Goal: Information Seeking & Learning: Learn about a topic

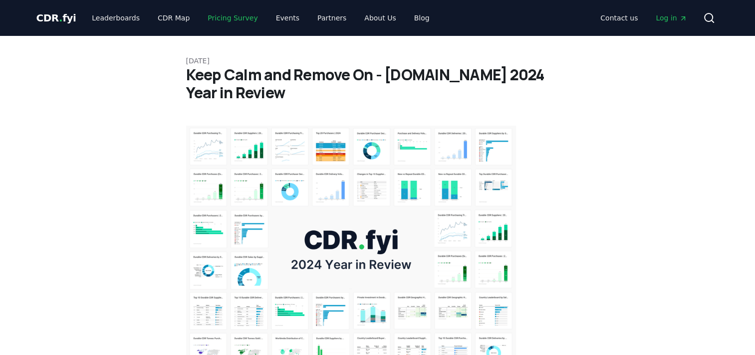
click at [210, 20] on link "Pricing Survey" at bounding box center [232, 18] width 66 height 18
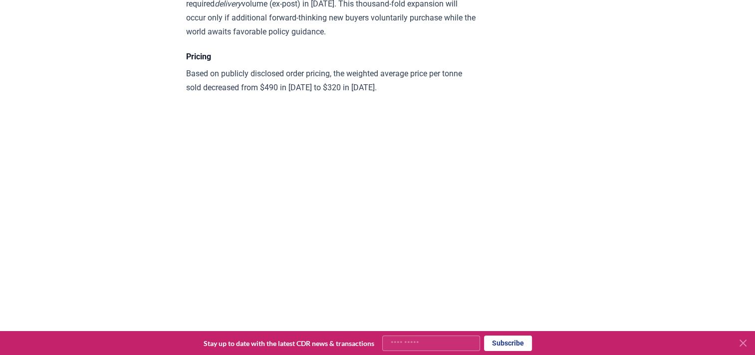
scroll to position [4092, 0]
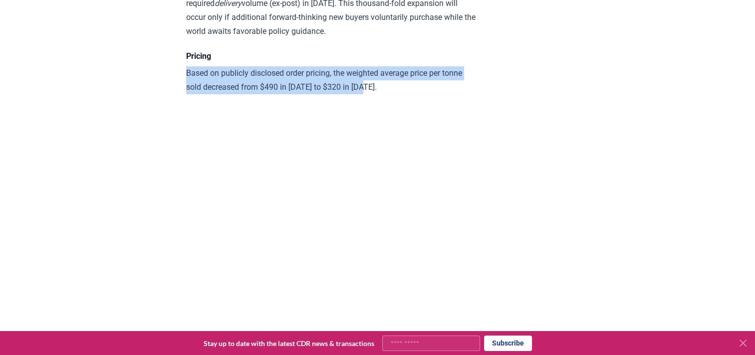
drag, startPoint x: 186, startPoint y: 141, endPoint x: 395, endPoint y: 156, distance: 210.0
click at [395, 94] on p "Based on publicly disclosed order pricing, the weighted average price per tonne…" at bounding box center [332, 80] width 292 height 28
copy p "Based on publicly disclosed order pricing, the weighted average price per tonne…"
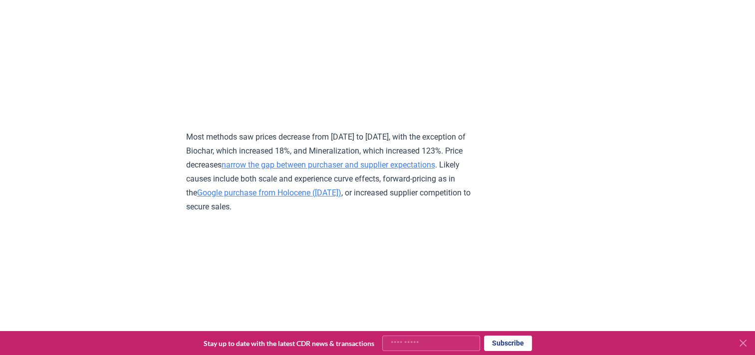
scroll to position [4337, 0]
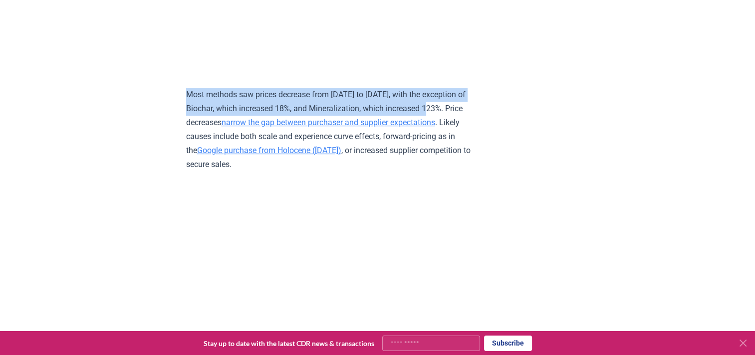
drag, startPoint x: 186, startPoint y: 161, endPoint x: 450, endPoint y: 177, distance: 264.8
click at [450, 172] on p "Most methods saw prices decrease from [DATE] to [DATE], with the exception of B…" at bounding box center [332, 130] width 292 height 84
copy p "Most methods saw prices decrease from [DATE] to [DATE], with the exception of B…"
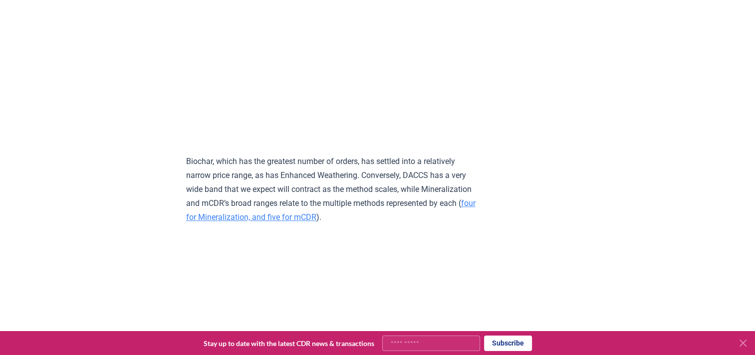
scroll to position [4577, 0]
click at [230, 224] on p "Biochar, which has the greatest number of orders, has settled into a relatively…" at bounding box center [332, 189] width 292 height 70
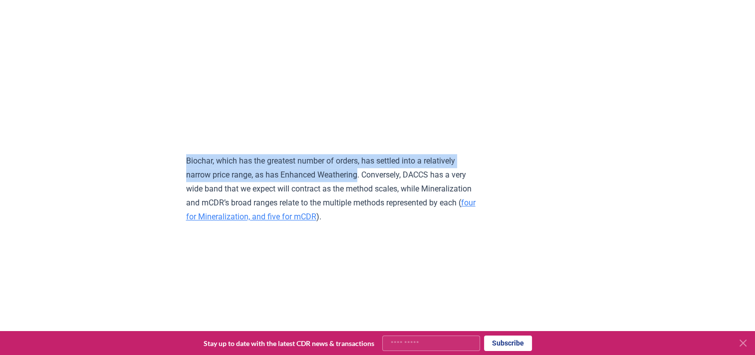
drag, startPoint x: 186, startPoint y: 226, endPoint x: 361, endPoint y: 245, distance: 176.6
click at [361, 224] on p "Biochar, which has the greatest number of orders, has settled into a relatively…" at bounding box center [332, 189] width 292 height 70
copy p "Biochar, which has the greatest number of orders, has settled into a relatively…"
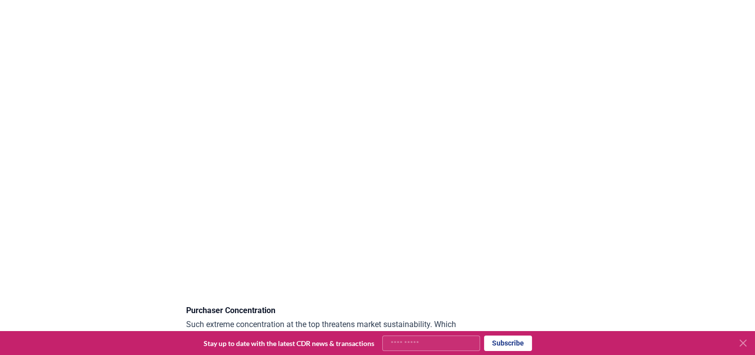
scroll to position [2802, 0]
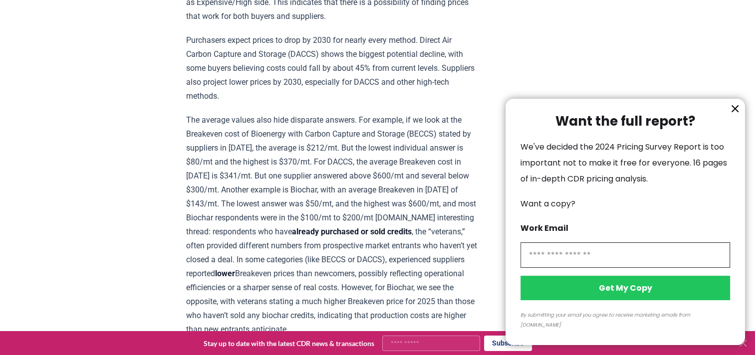
scroll to position [979, 0]
click at [736, 112] on icon "information" at bounding box center [735, 109] width 6 height 6
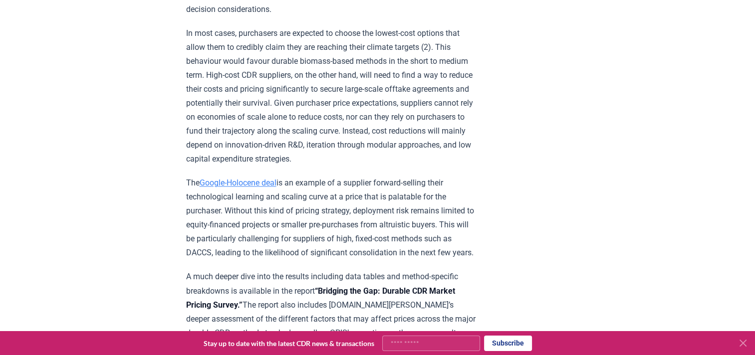
scroll to position [1598, 0]
click at [244, 188] on link "Google-Holocene deal" at bounding box center [237, 182] width 77 height 9
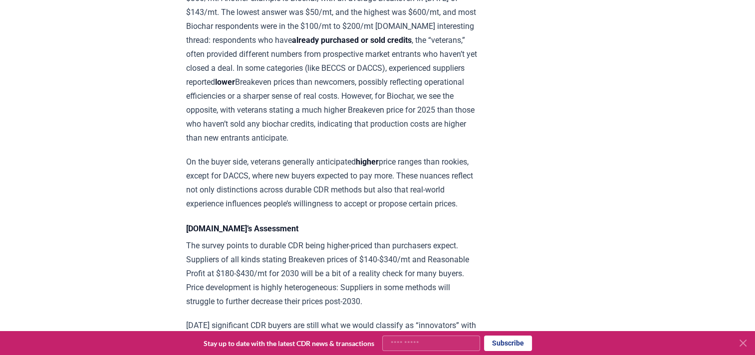
scroll to position [1140, 0]
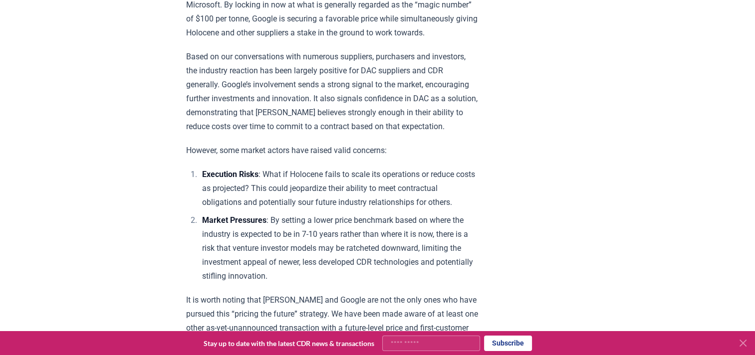
scroll to position [848, 0]
